Goal: Information Seeking & Learning: Learn about a topic

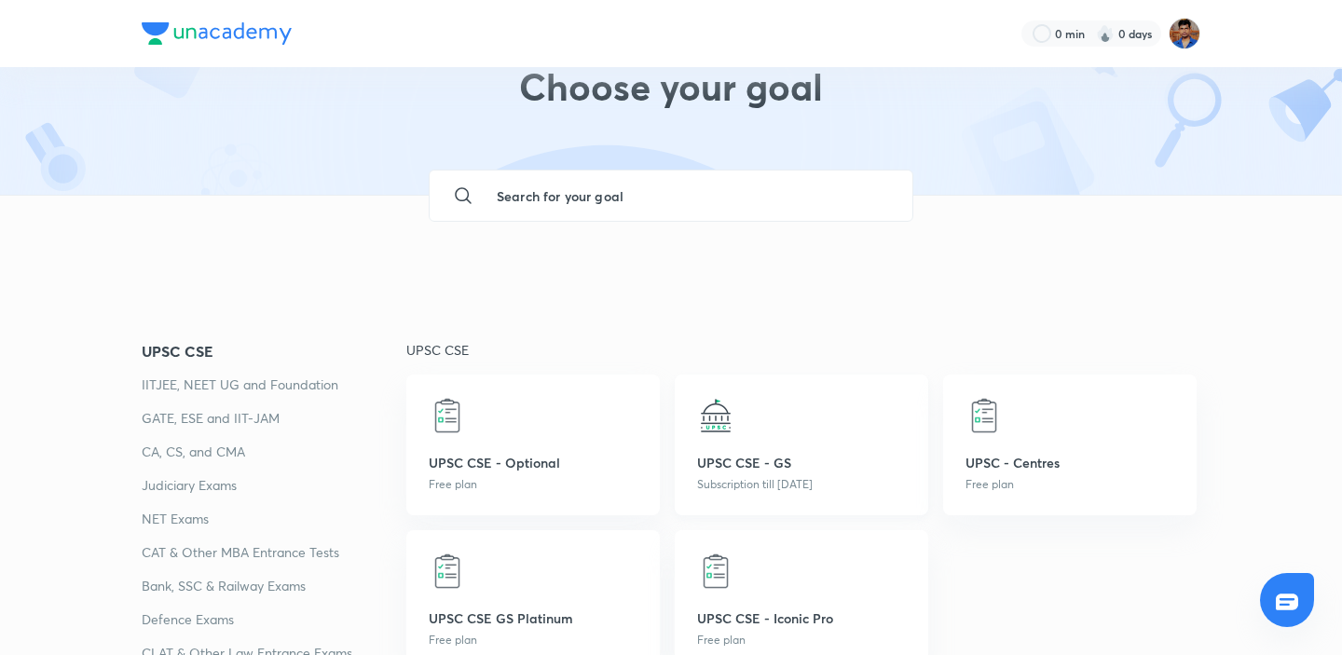
scroll to position [106, 0]
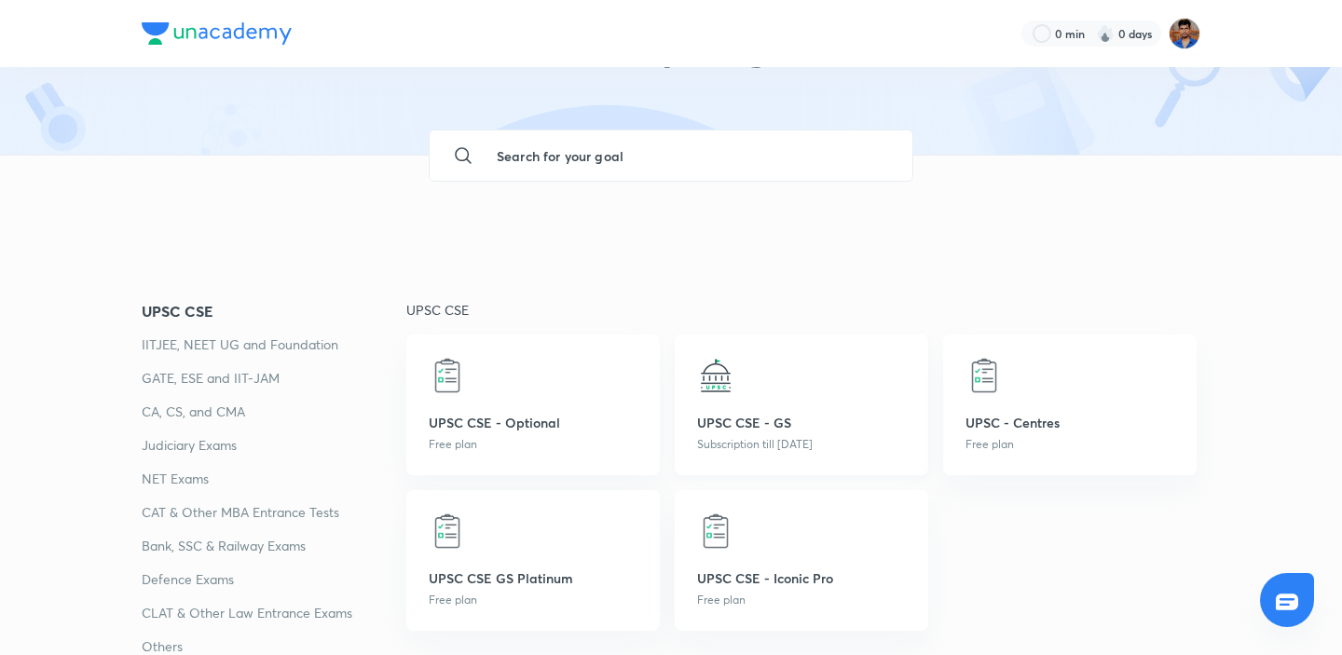
click at [761, 420] on p "UPSC CSE - GS" at bounding box center [801, 423] width 209 height 20
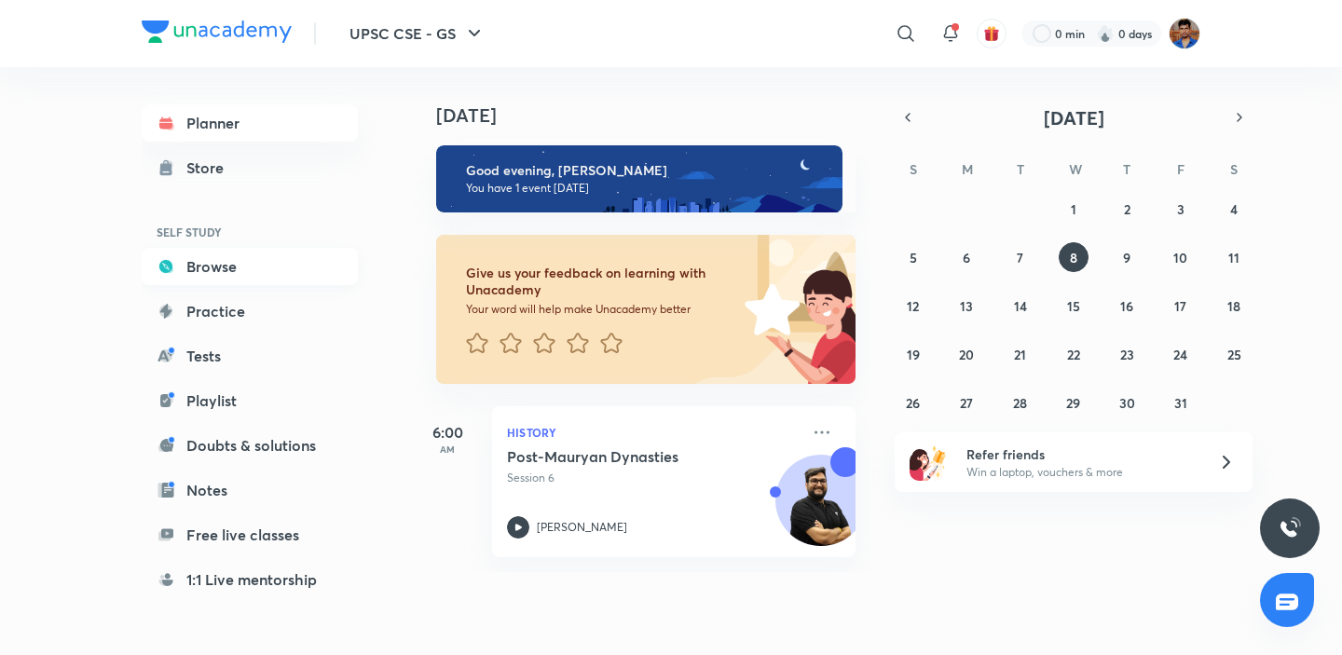
click at [225, 255] on link "Browse" at bounding box center [250, 266] width 216 height 37
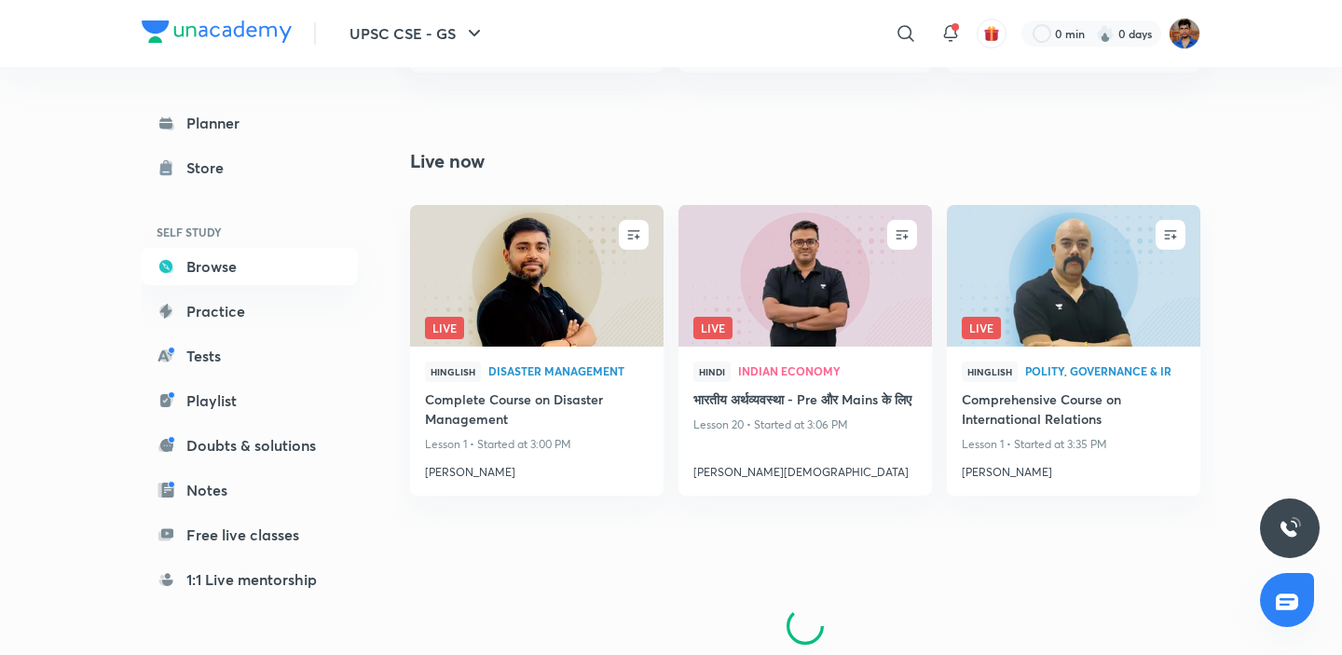
scroll to position [1128, 0]
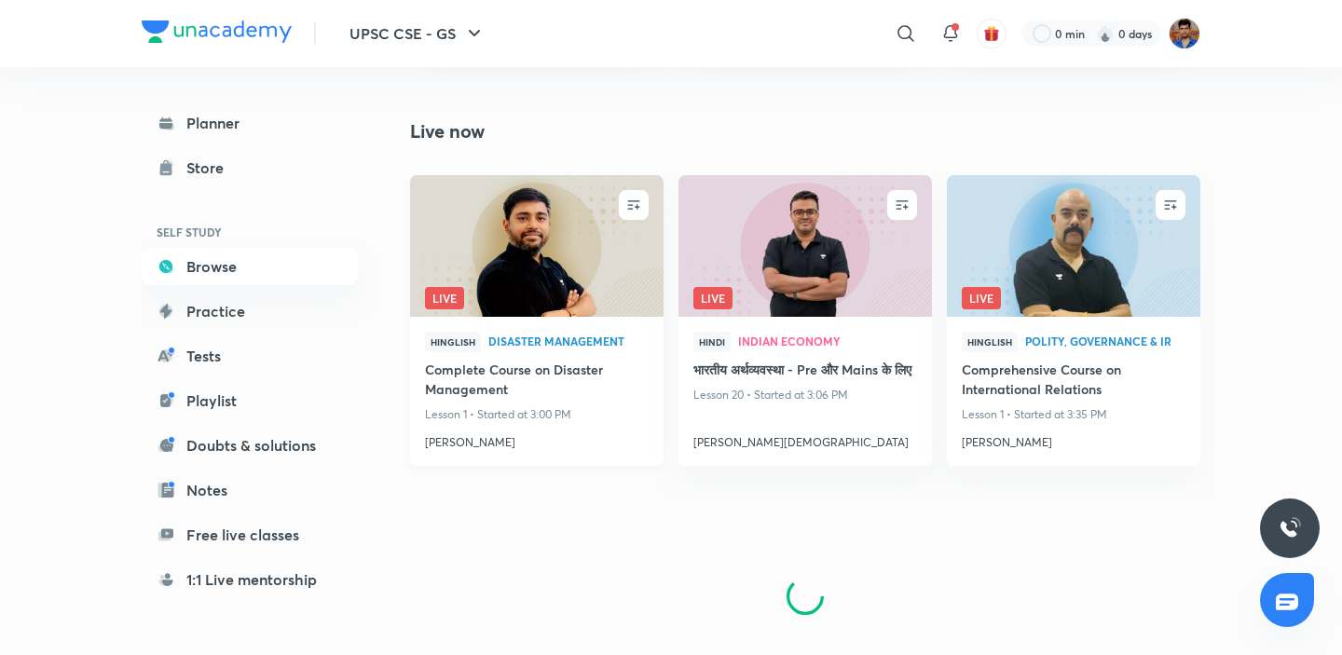
click at [540, 270] on img at bounding box center [536, 245] width 258 height 144
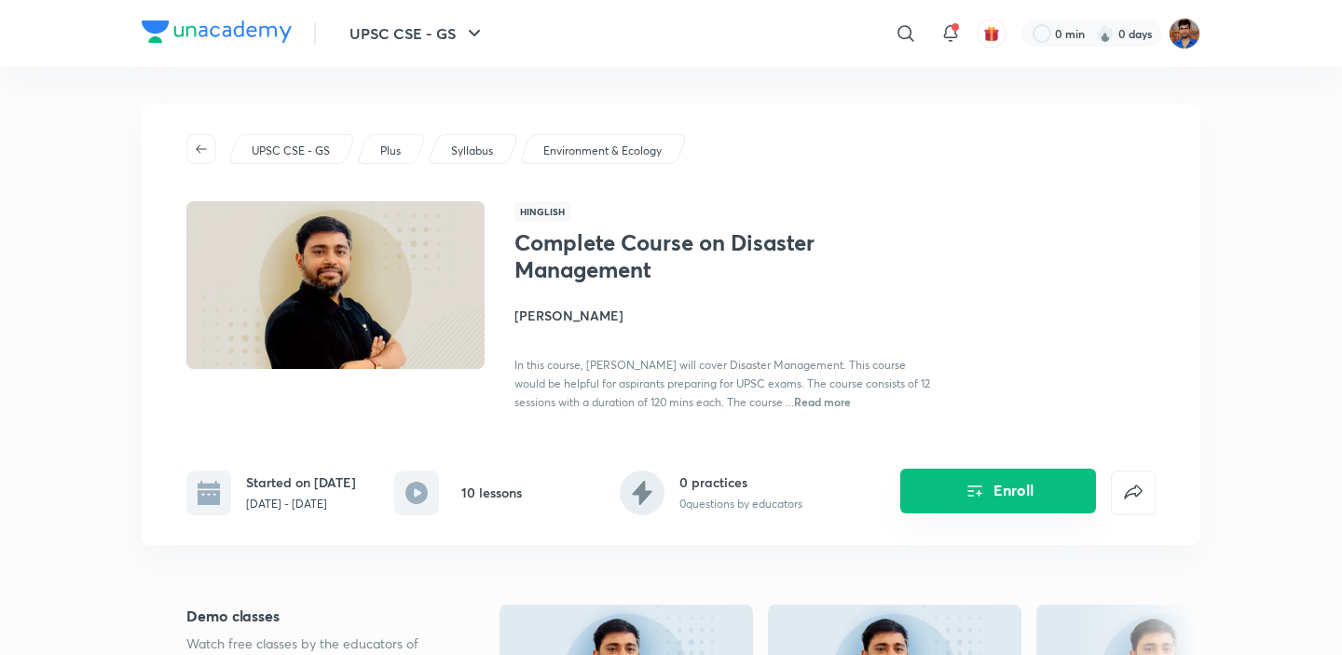
click at [960, 494] on button "Enroll" at bounding box center [998, 491] width 196 height 45
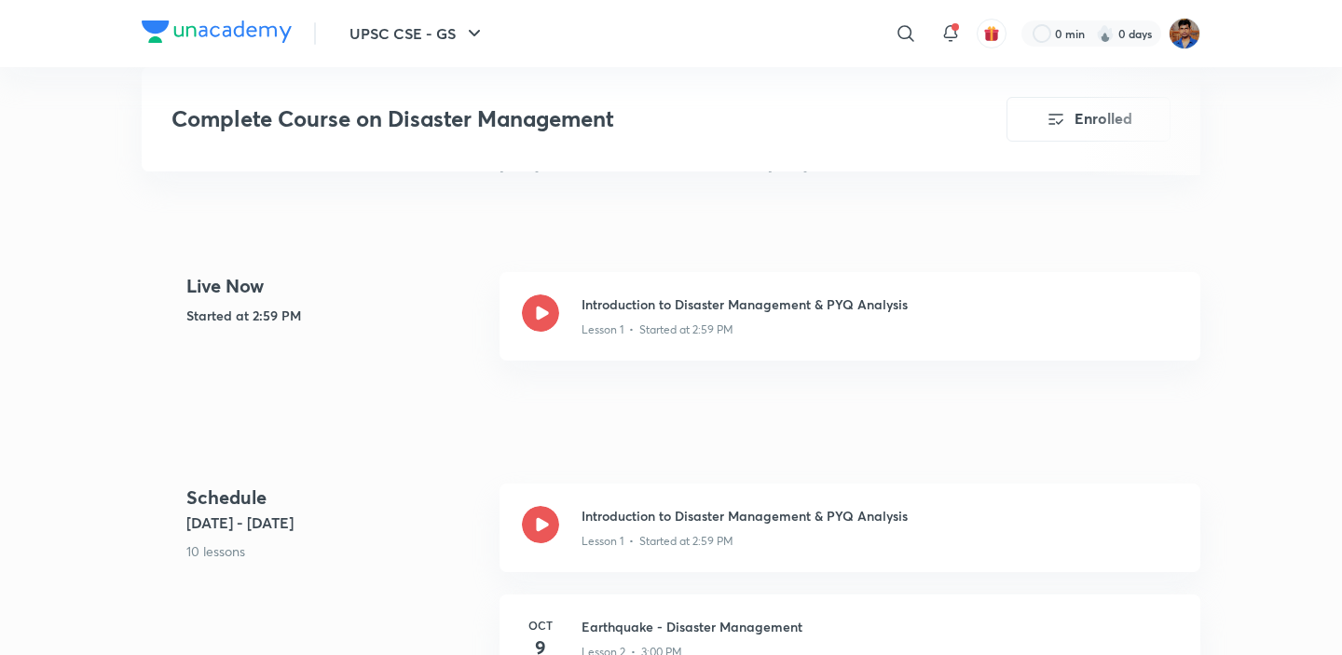
scroll to position [681, 0]
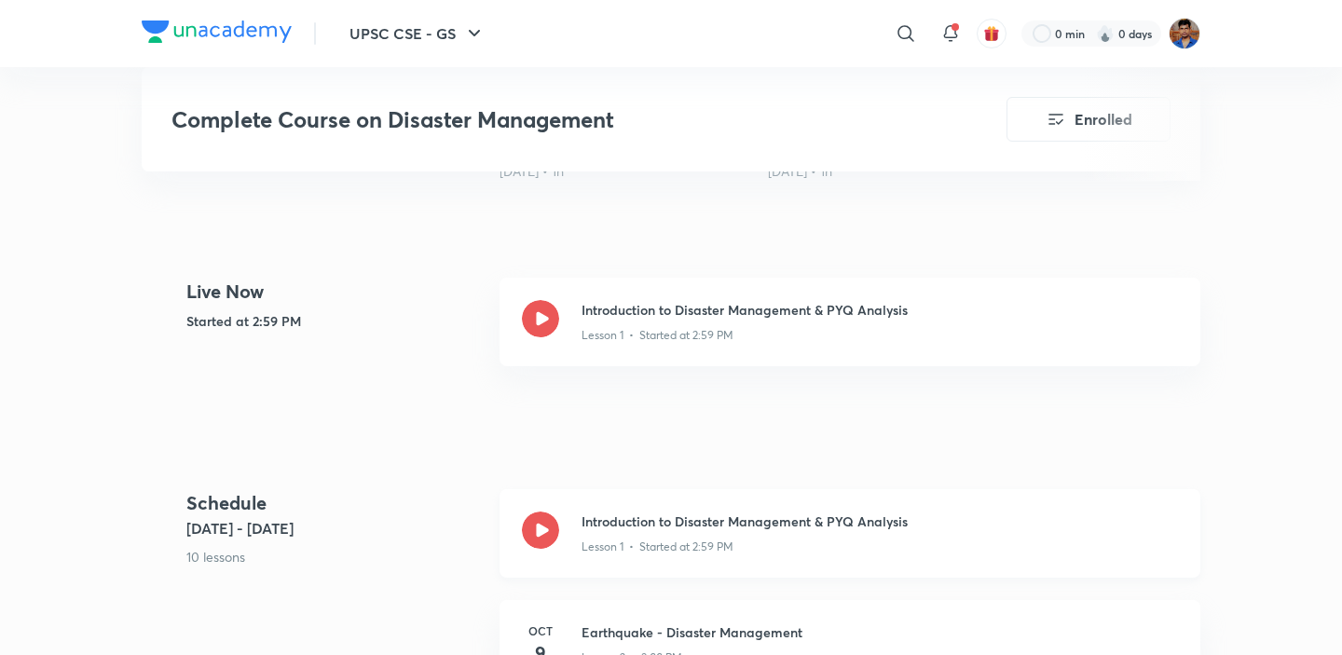
click at [674, 512] on h3 "Introduction to Disaster Management & PYQ Analysis" at bounding box center [880, 522] width 596 height 20
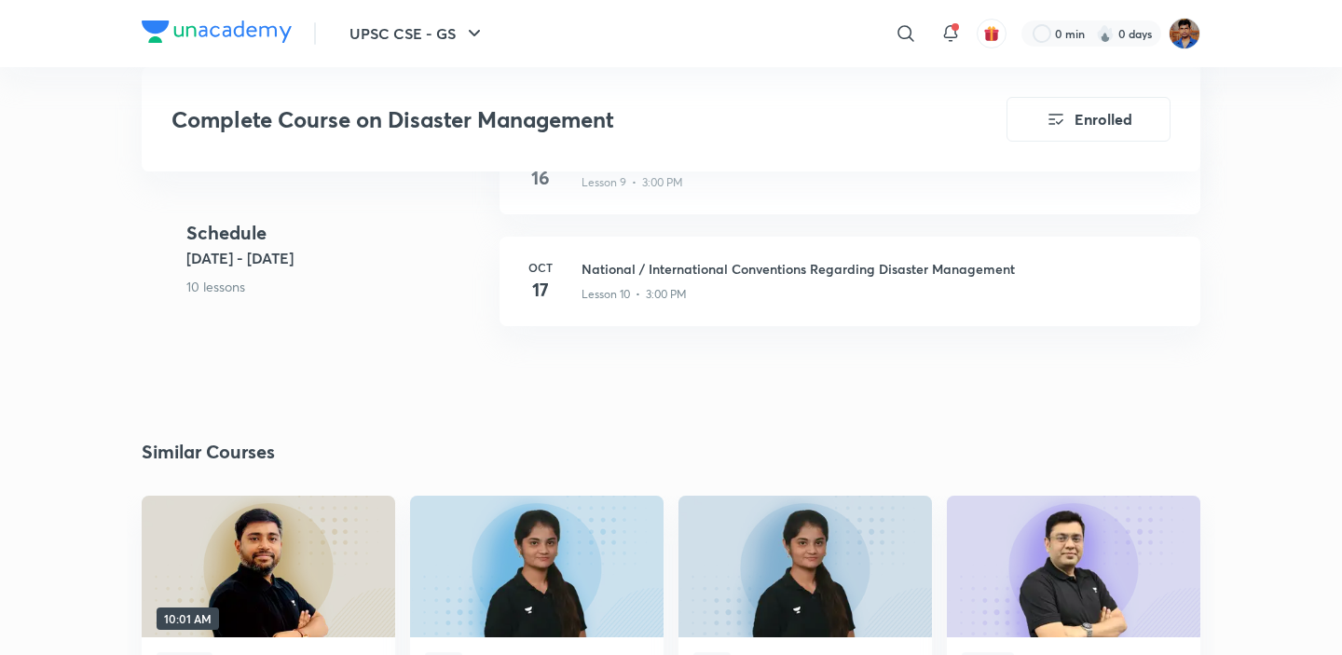
scroll to position [1953, 0]
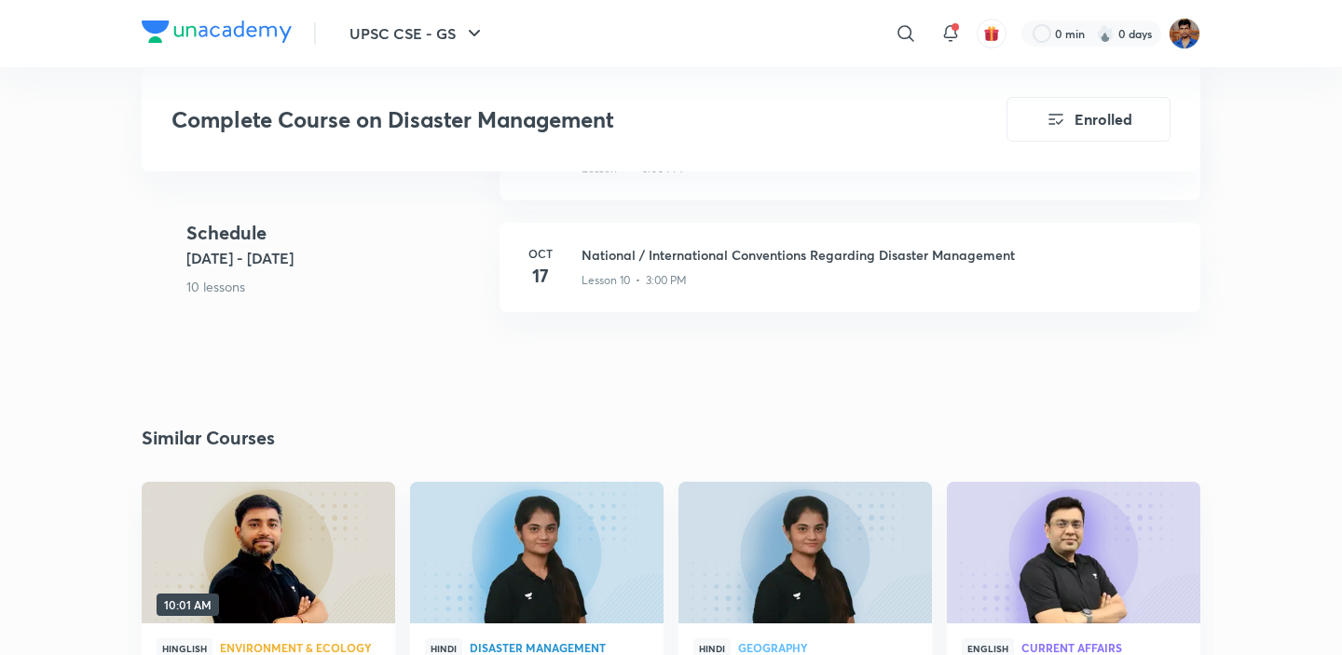
scroll to position [681, 0]
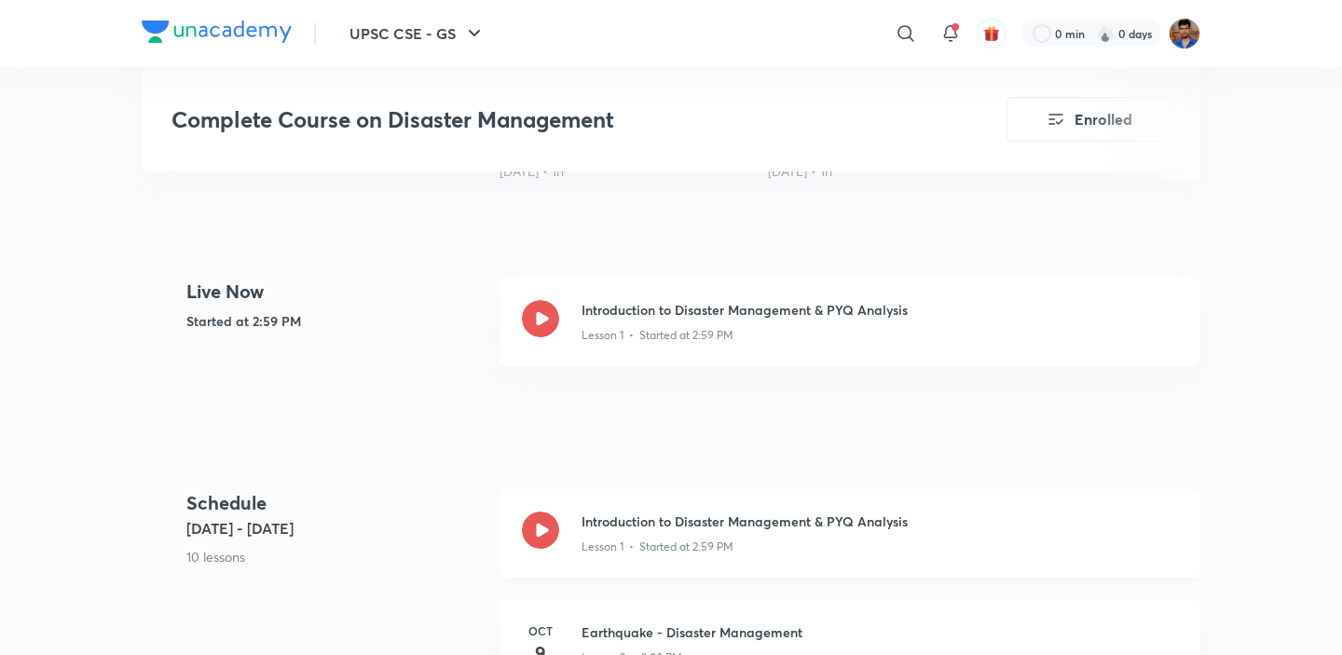
click at [519, 503] on div "Introduction to Disaster Management & PYQ Analysis Lesson 1 • Started at 2:59 PM" at bounding box center [850, 533] width 701 height 89
